Goal: Information Seeking & Learning: Find specific page/section

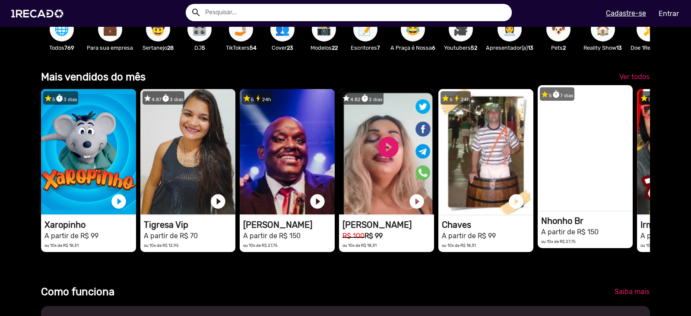
scroll to position [0, 1370]
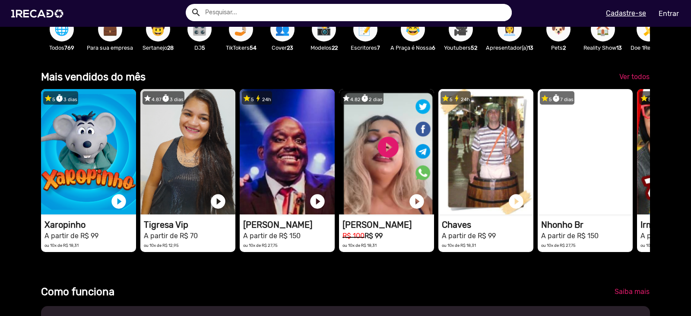
drag, startPoint x: 595, startPoint y: 163, endPoint x: 322, endPoint y: 57, distance: 292.8
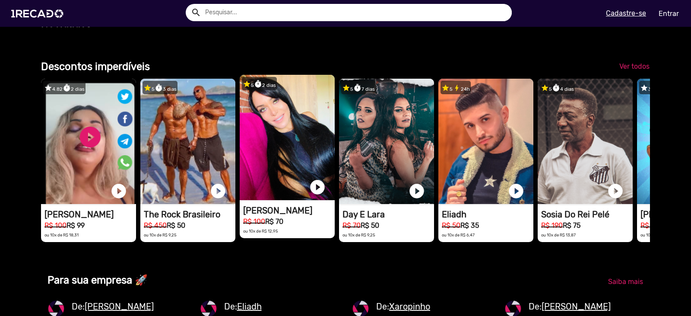
scroll to position [0, 2055]
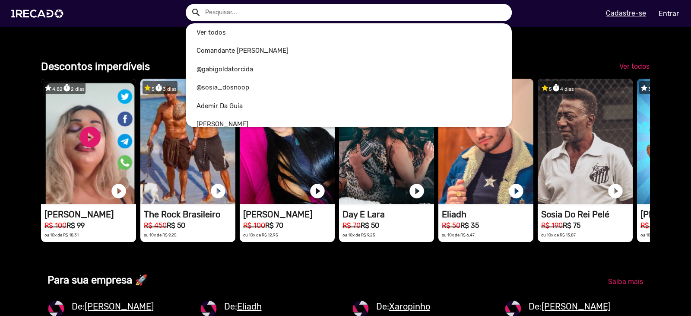
click at [266, 20] on input "text" at bounding box center [355, 12] width 313 height 17
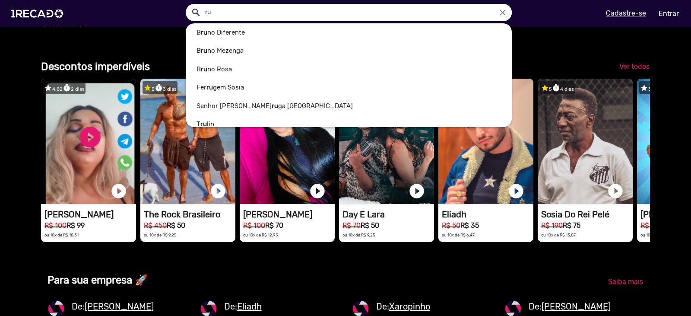
scroll to position [0, 0]
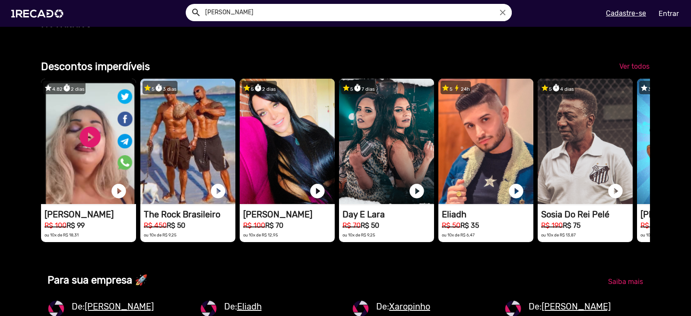
type input "[PERSON_NAME]"
click at [188, 4] on button "search" at bounding box center [195, 11] width 15 height 15
